Goal: Information Seeking & Learning: Learn about a topic

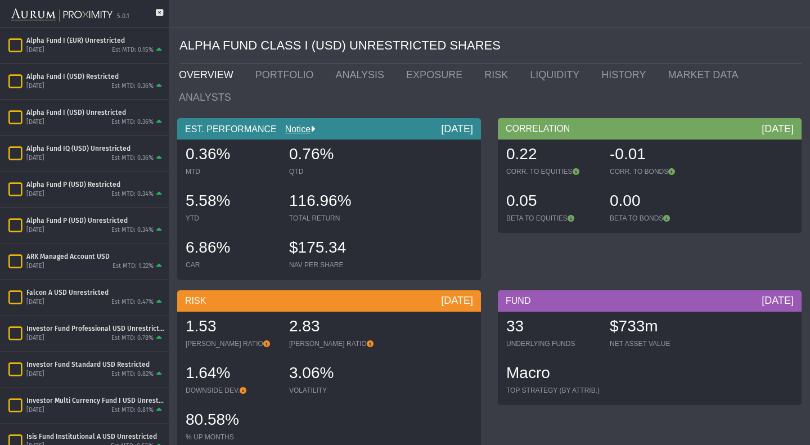
click at [163, 8] on div "5.0.1" at bounding box center [84, 14] width 169 height 28
click at [160, 11] on icon at bounding box center [159, 18] width 7 height 19
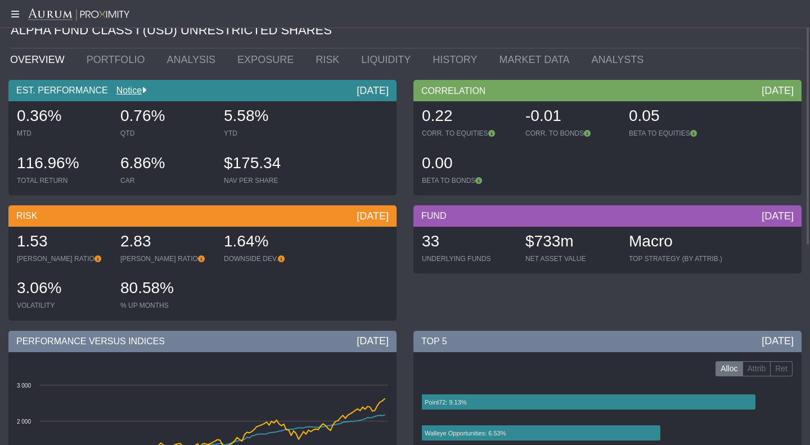
scroll to position [15, 0]
drag, startPoint x: 59, startPoint y: 112, endPoint x: 2, endPoint y: 111, distance: 57.4
click at [2, 111] on div "EST. PERFORMANCE Notice [DATE] 0.36% MTD 0.76% QTD 5.58% YTD 116.96% TOTAL RETU…" at bounding box center [202, 140] width 405 height 121
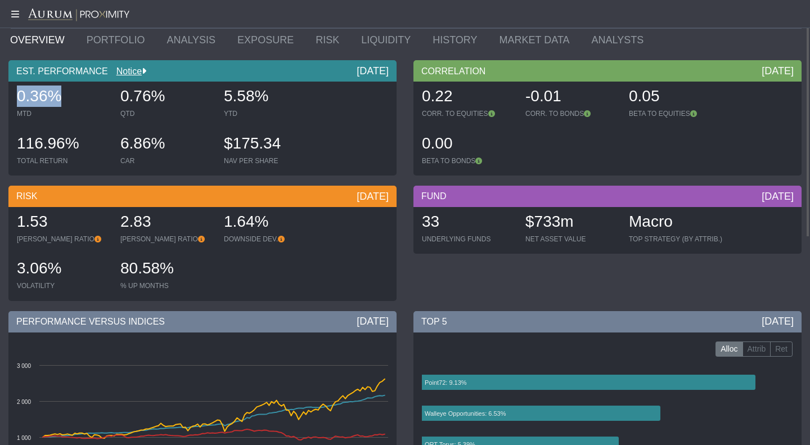
scroll to position [0, 0]
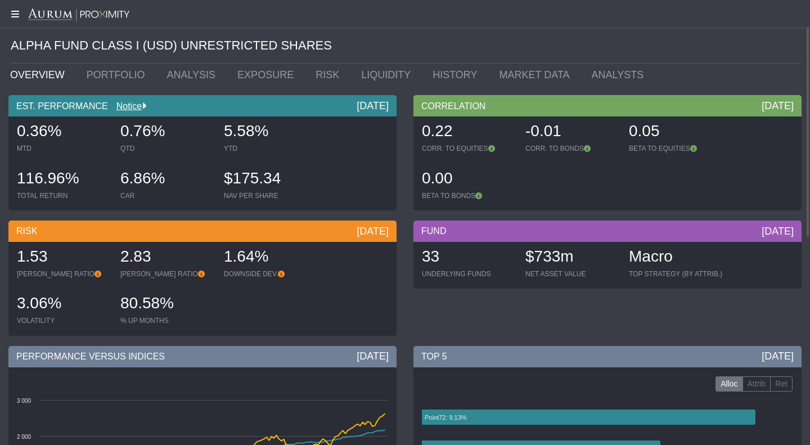
click at [16, 15] on icon at bounding box center [14, 14] width 28 height 9
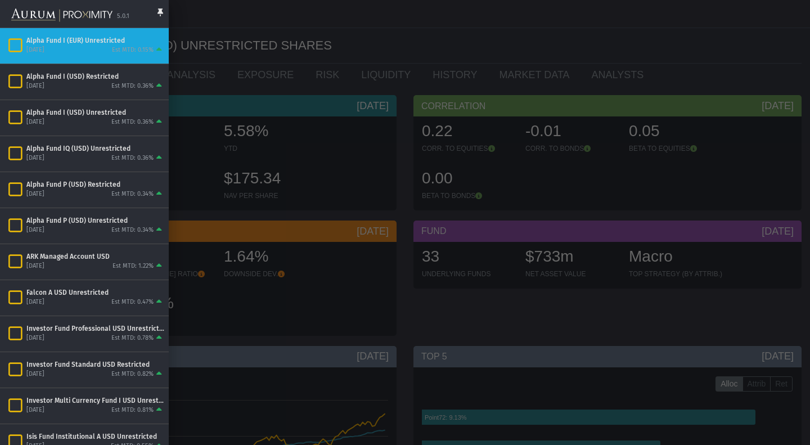
click at [321, 177] on div at bounding box center [405, 222] width 810 height 445
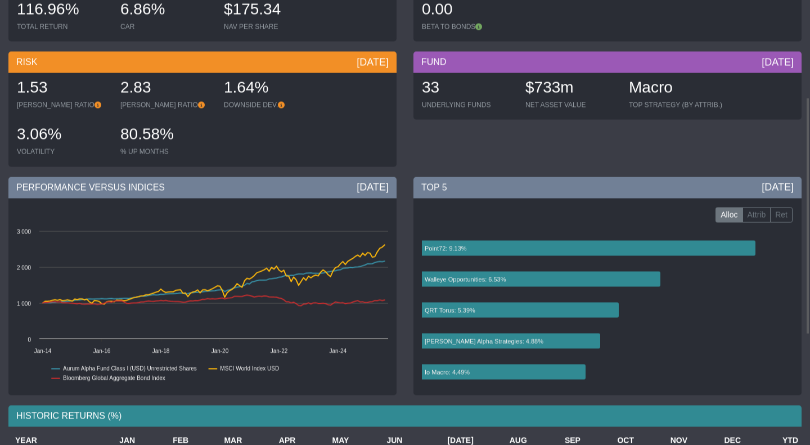
scroll to position [182, 0]
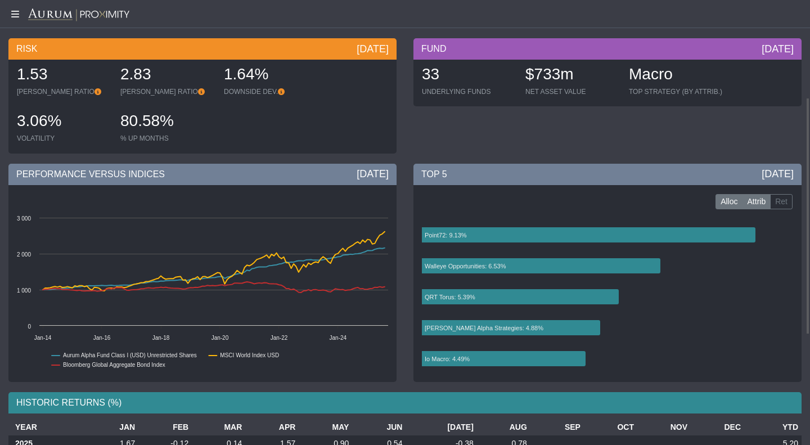
click at [755, 200] on label "Attrib" at bounding box center [756, 202] width 29 height 16
click at [786, 204] on label "Ret" at bounding box center [781, 202] width 22 height 16
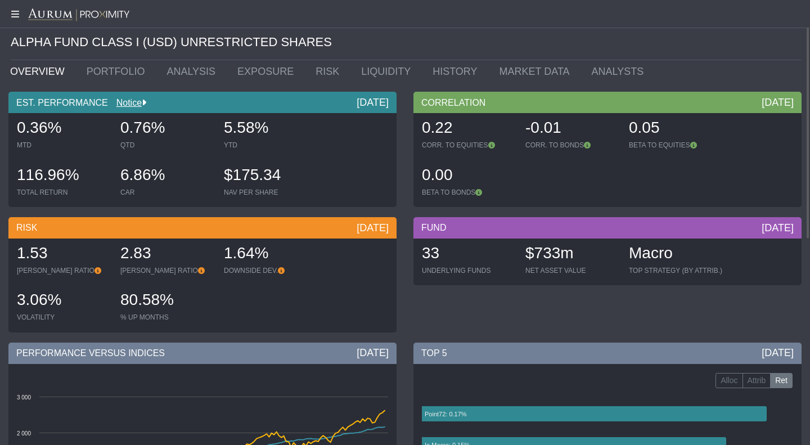
scroll to position [0, 0]
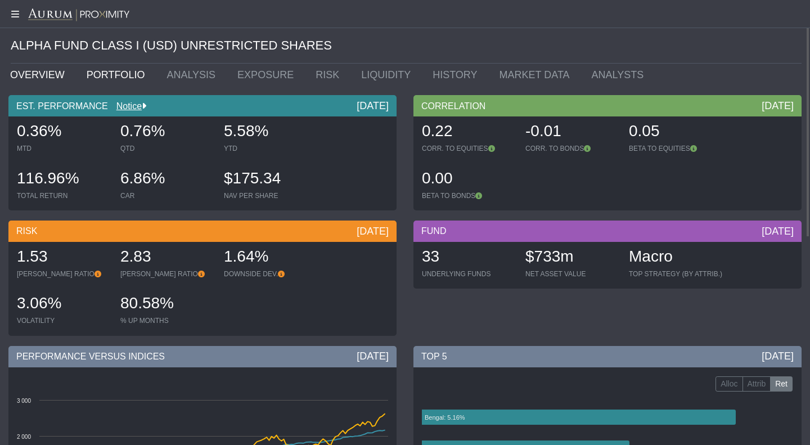
click at [112, 75] on link "PORTFOLIO" at bounding box center [118, 75] width 80 height 22
click at [118, 70] on link "PORTFOLIO" at bounding box center [118, 75] width 80 height 22
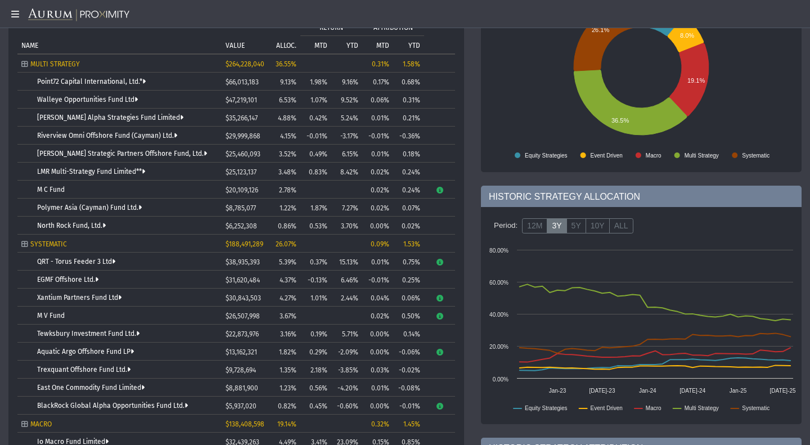
scroll to position [136, 0]
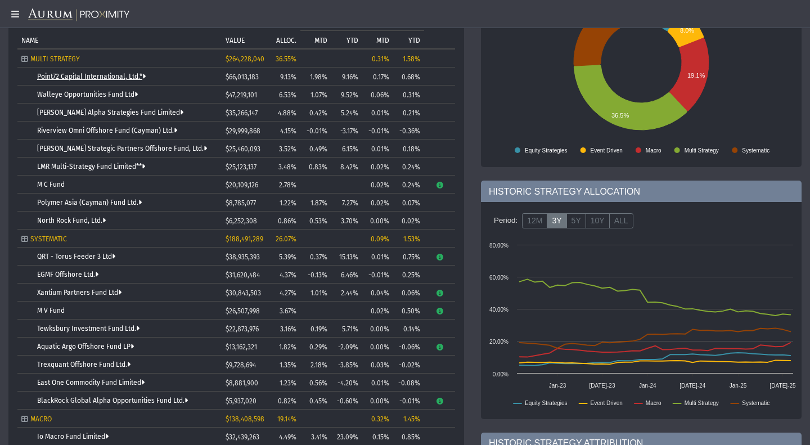
click at [104, 77] on link "Point72 Capital International, Ltd.*" at bounding box center [91, 77] width 109 height 8
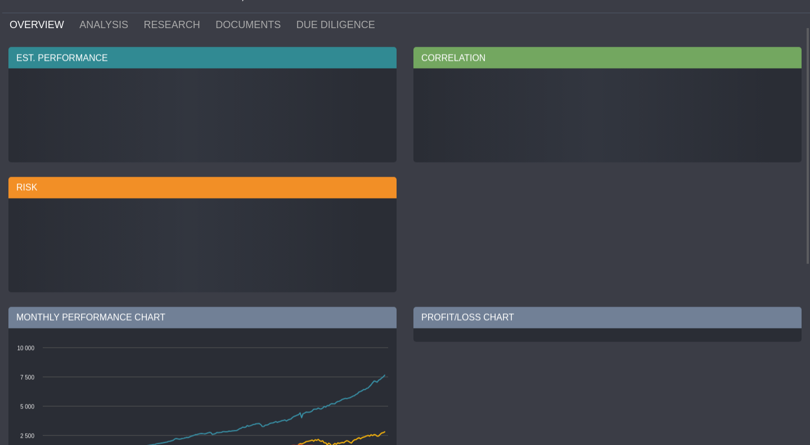
scroll to position [50, 0]
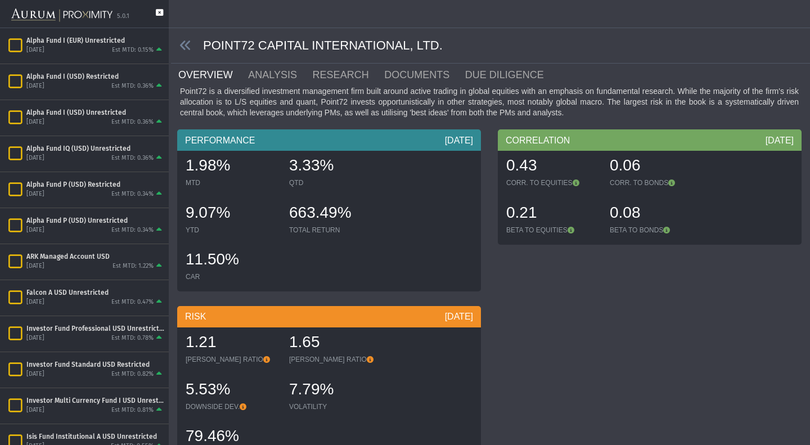
click at [161, 14] on icon at bounding box center [159, 18] width 7 height 19
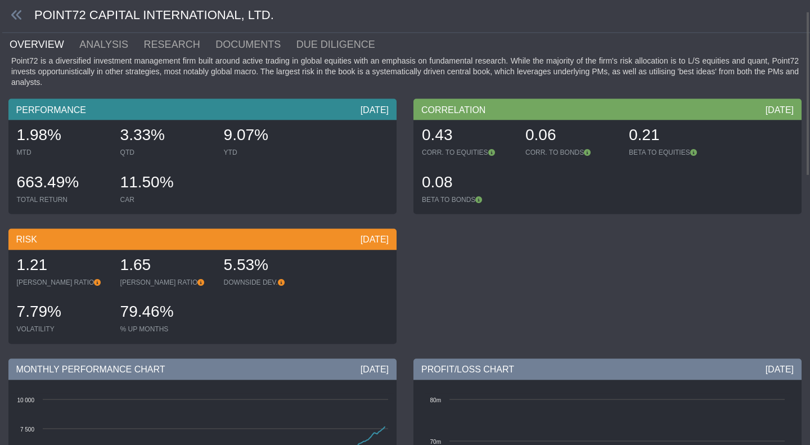
scroll to position [31, 0]
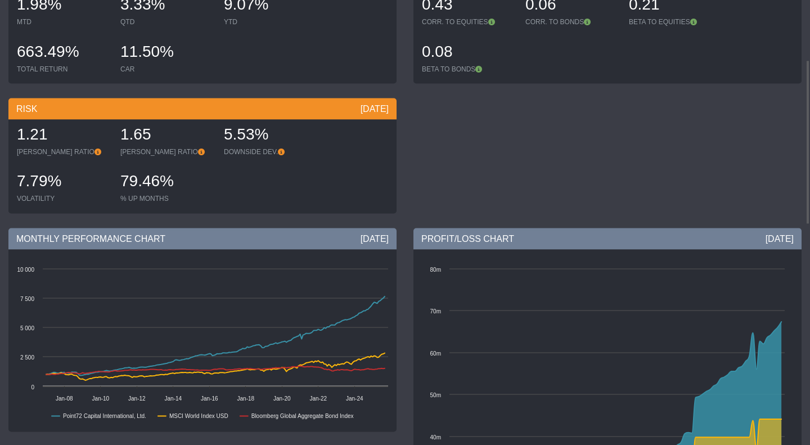
click at [132, 188] on div "79.46%" at bounding box center [166, 182] width 92 height 24
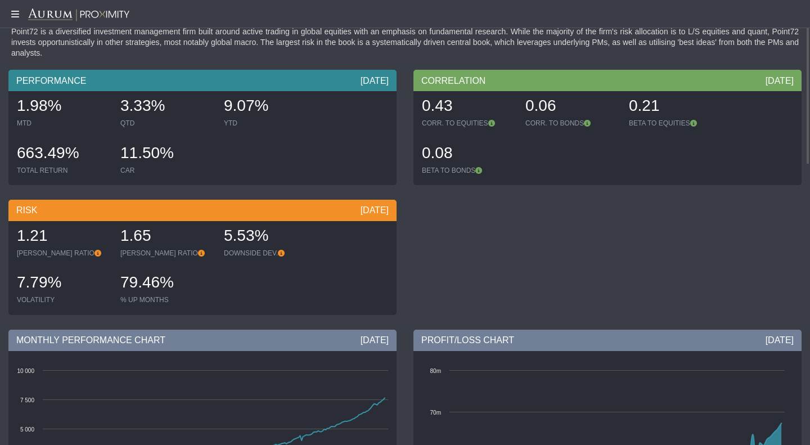
scroll to position [0, 0]
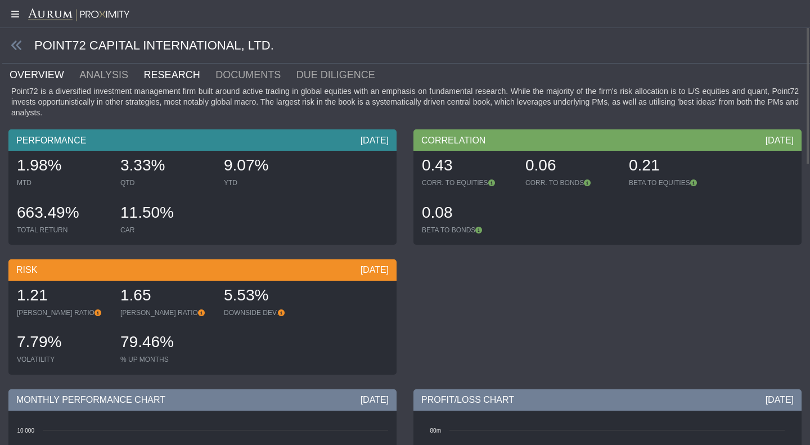
click at [148, 73] on link "RESEARCH" at bounding box center [179, 75] width 72 height 22
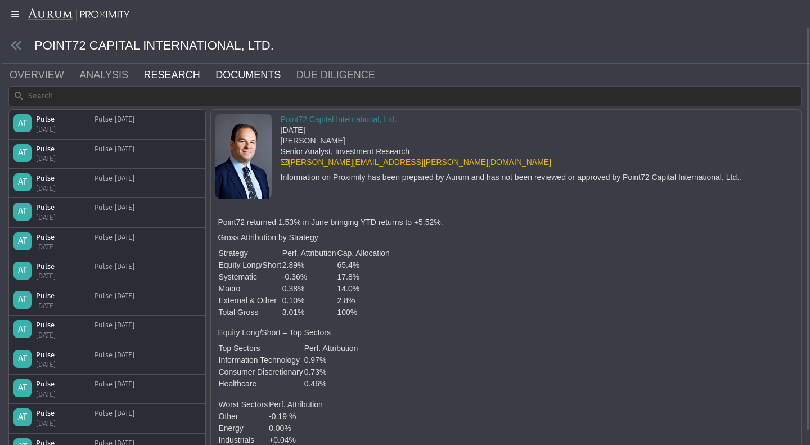
click at [222, 78] on link "DOCUMENTS" at bounding box center [254, 75] width 81 height 22
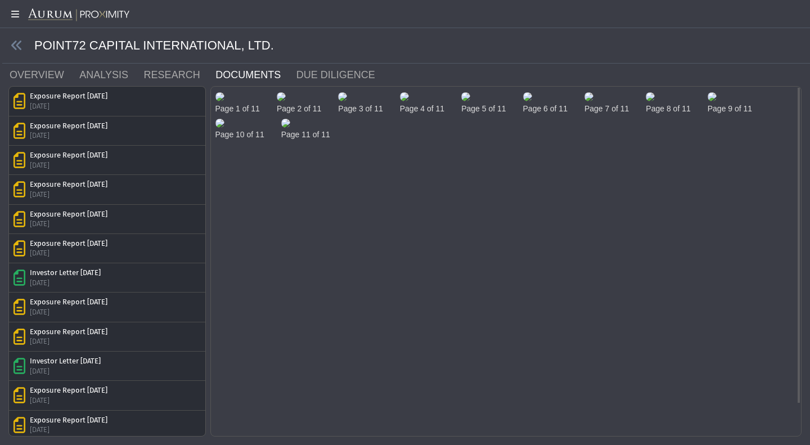
click at [224, 101] on img at bounding box center [219, 96] width 9 height 9
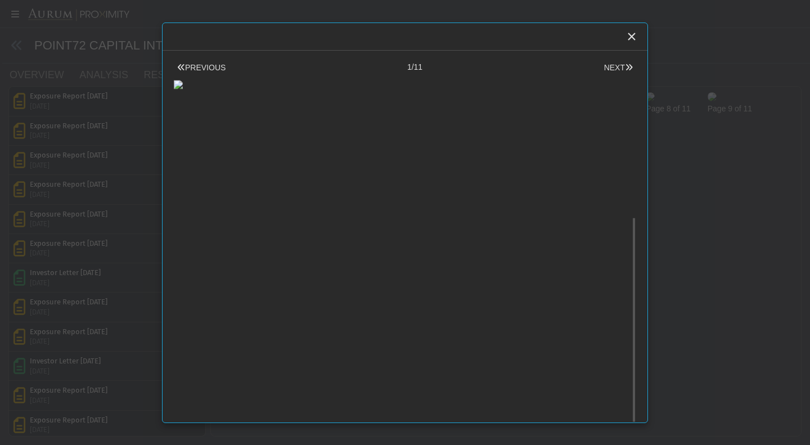
scroll to position [244, 0]
click at [734, 240] on body "5.0.1 Pull down to refresh... Release to refresh... Refreshing... Alpha Fund I …" at bounding box center [405, 222] width 810 height 445
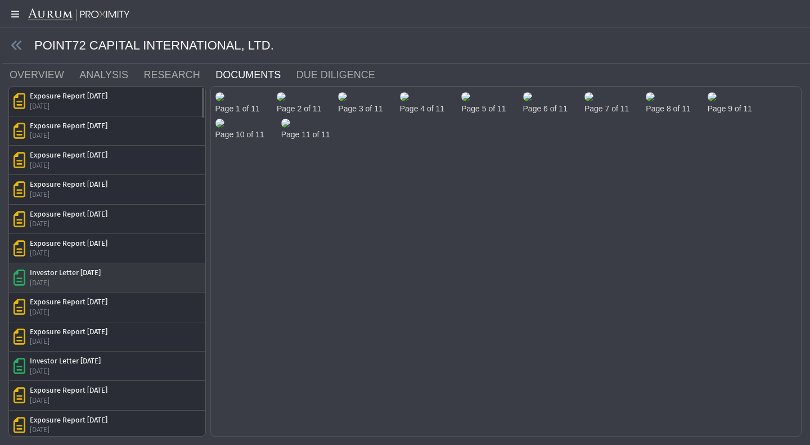
click at [70, 279] on div "[DATE]" at bounding box center [65, 283] width 71 height 10
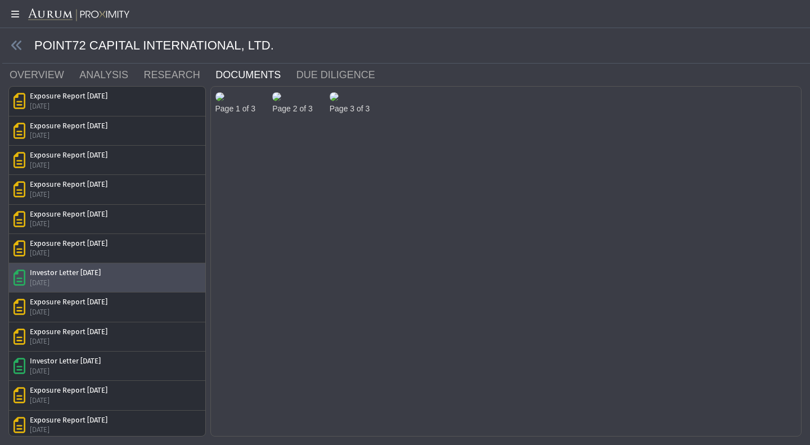
click at [224, 101] on img at bounding box center [219, 96] width 9 height 9
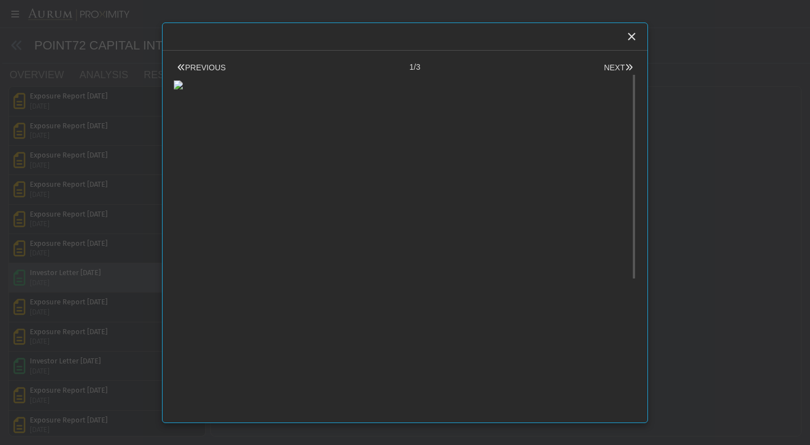
scroll to position [0, 0]
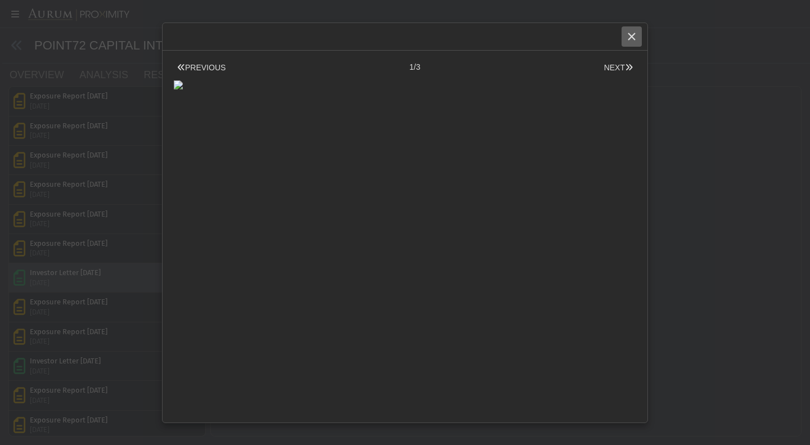
click at [635, 42] on div "Close" at bounding box center [631, 36] width 19 height 19
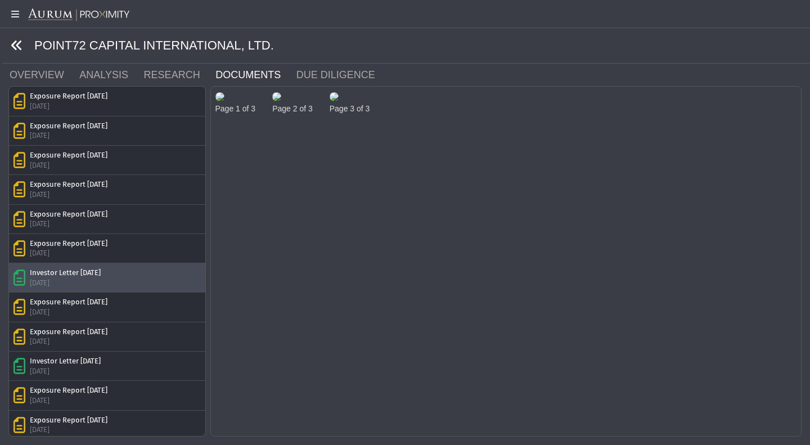
click at [18, 42] on icon at bounding box center [17, 45] width 12 height 12
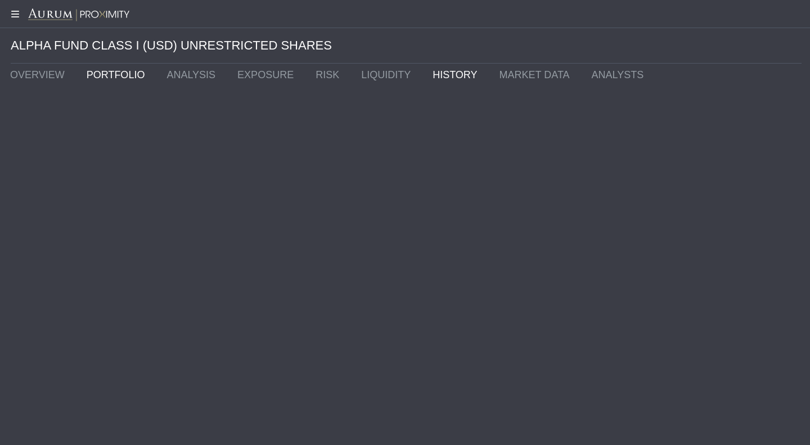
click at [426, 72] on link "HISTORY" at bounding box center [457, 75] width 66 height 22
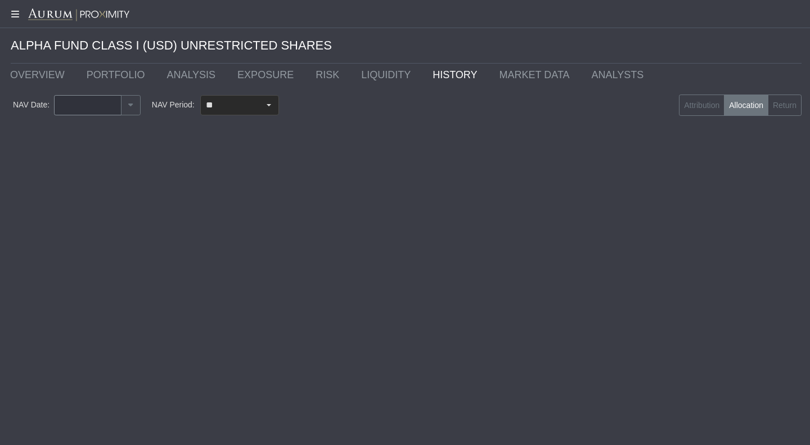
type input "********"
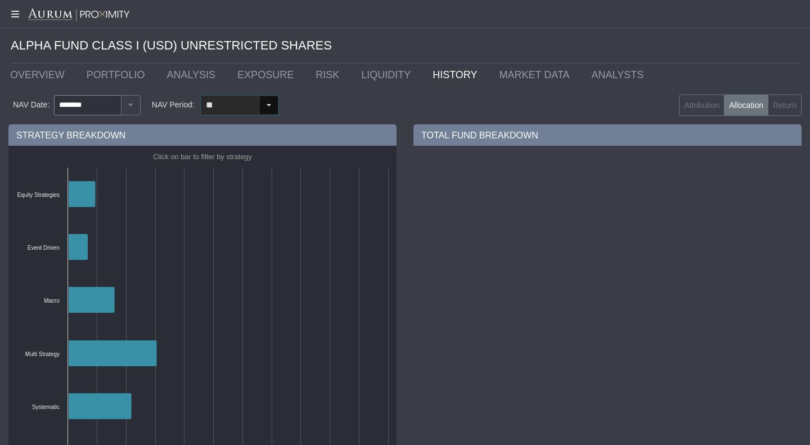
click at [261, 98] on div "Select" at bounding box center [269, 105] width 18 height 18
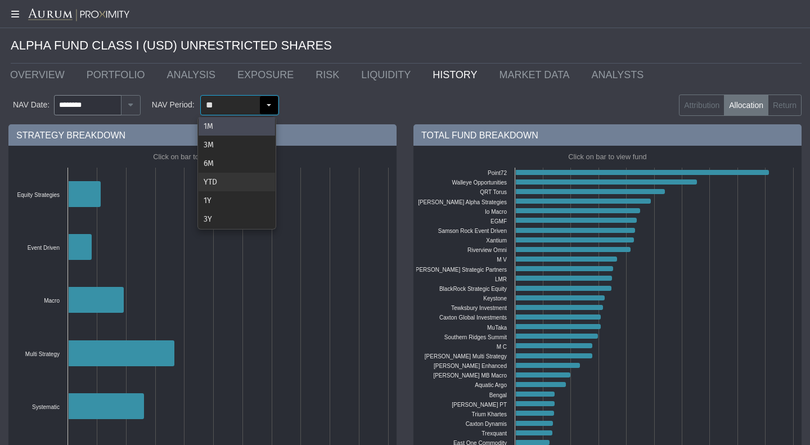
click at [256, 180] on div "YTD" at bounding box center [237, 182] width 76 height 19
type input "***"
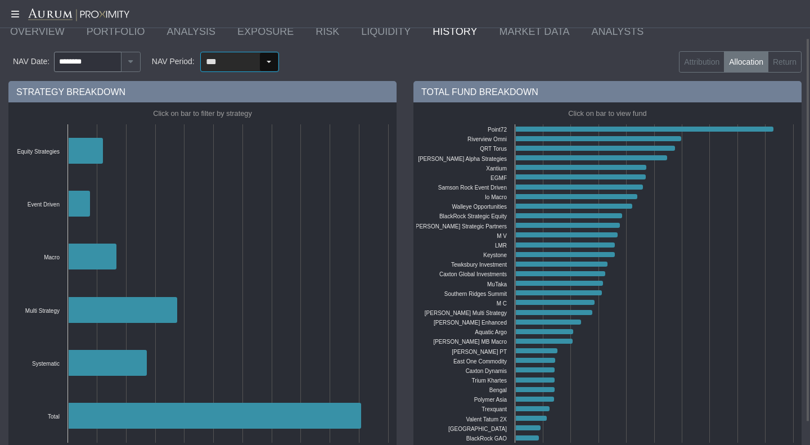
scroll to position [44, 0]
click at [270, 60] on div "Select" at bounding box center [269, 61] width 18 height 18
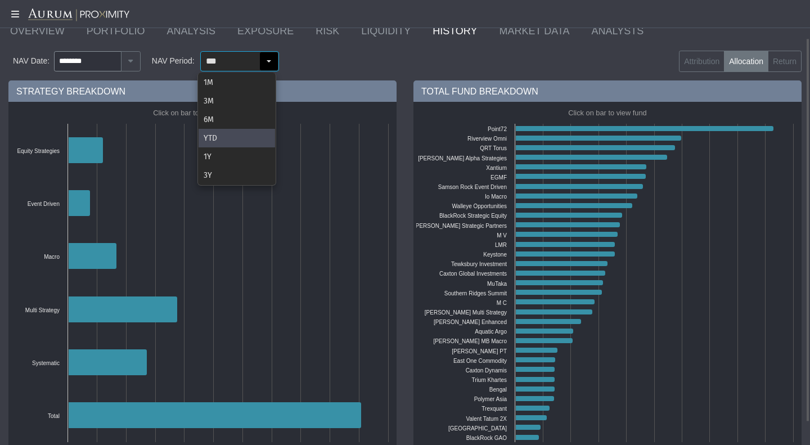
click at [399, 82] on div "STRATEGY BREAKDOWN Created with Highcharts 11.4.8 Click on bar to filter by str…" at bounding box center [202, 275] width 405 height 390
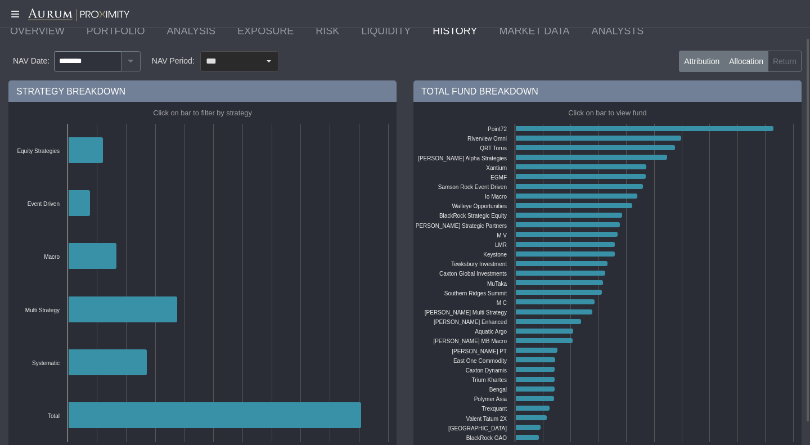
click at [708, 64] on label "Attribution" at bounding box center [702, 61] width 46 height 21
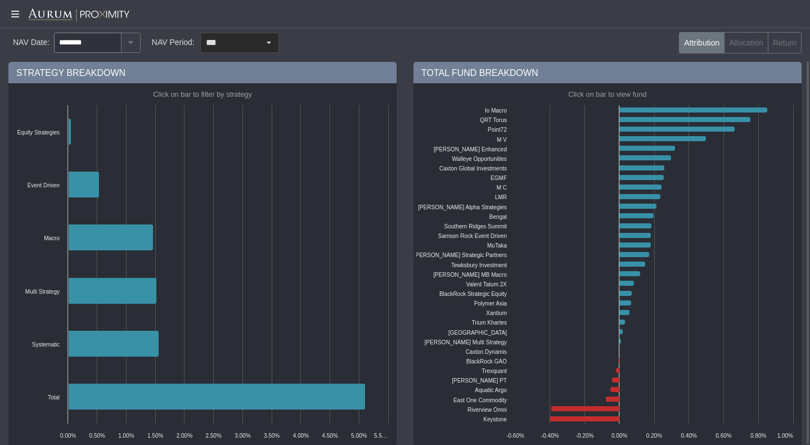
scroll to position [58, 0]
